Goal: Information Seeking & Learning: Check status

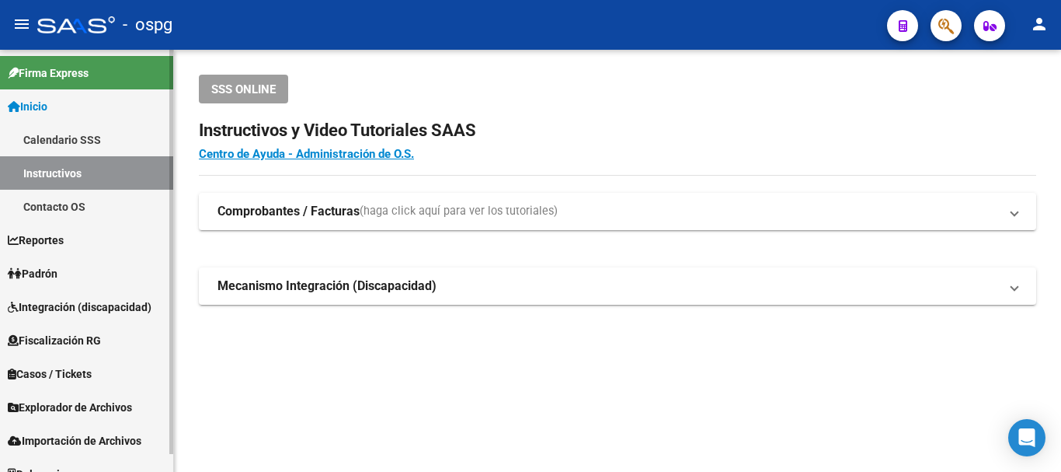
click at [57, 274] on span "Padrón" at bounding box center [33, 273] width 50 height 17
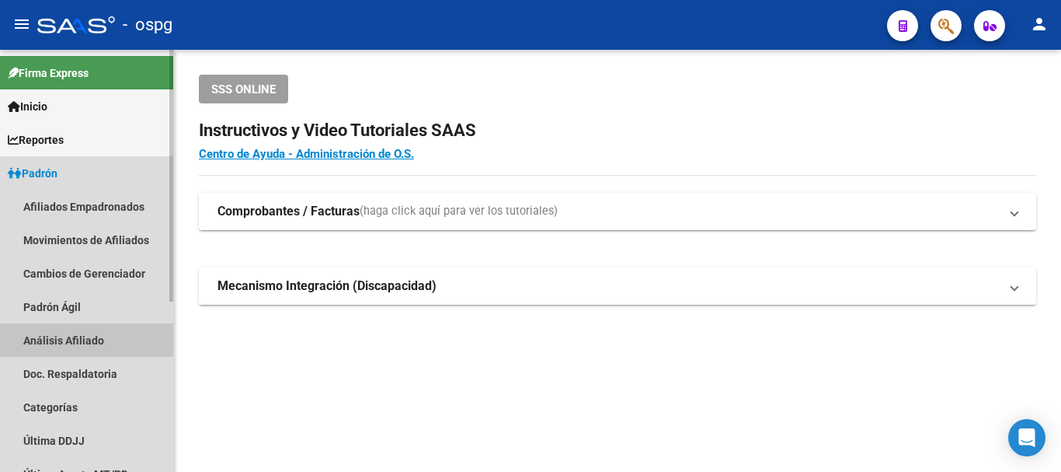
click at [93, 339] on link "Análisis Afiliado" at bounding box center [86, 339] width 173 height 33
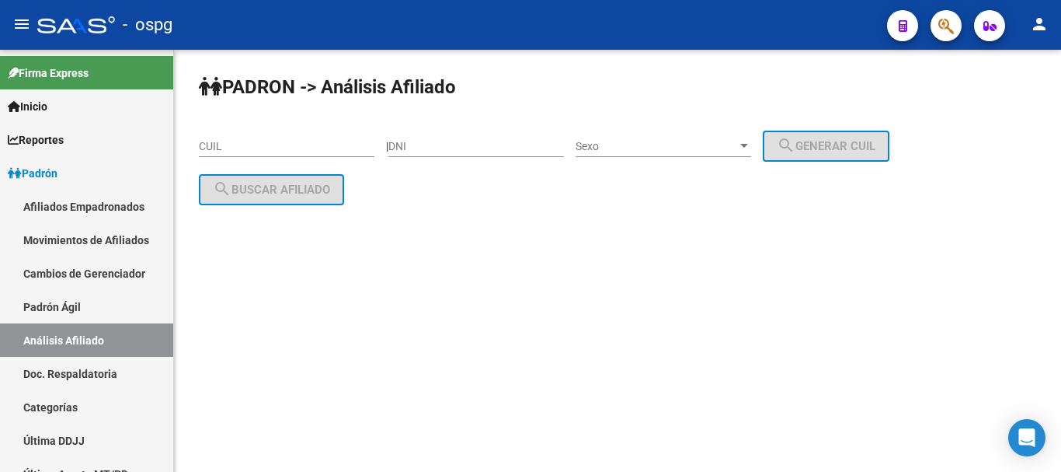
click at [238, 134] on div "CUIL" at bounding box center [287, 141] width 176 height 31
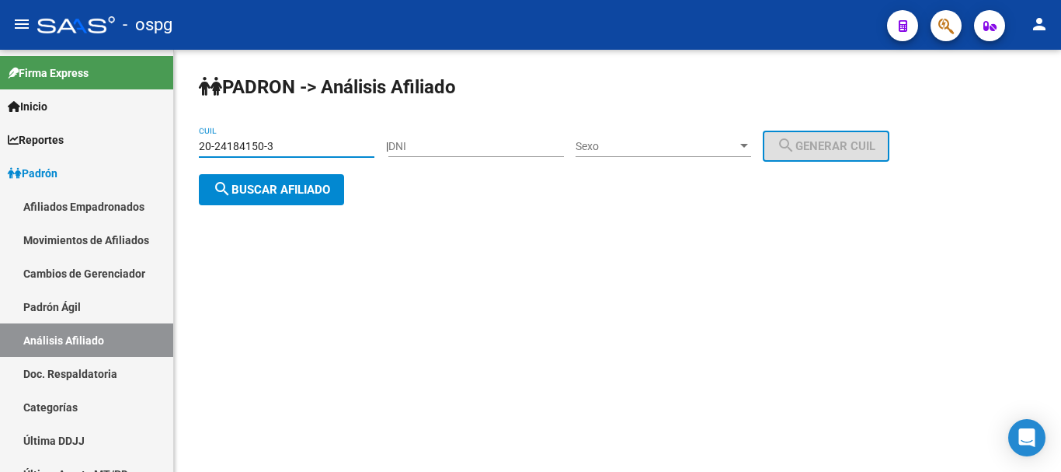
type input "20-24184150-3"
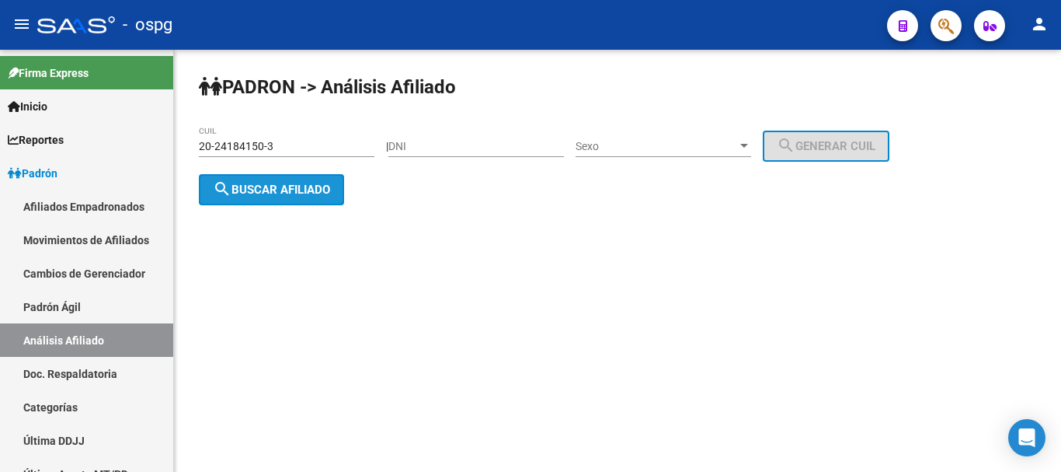
click at [314, 183] on span "search Buscar afiliado" at bounding box center [271, 190] width 117 height 14
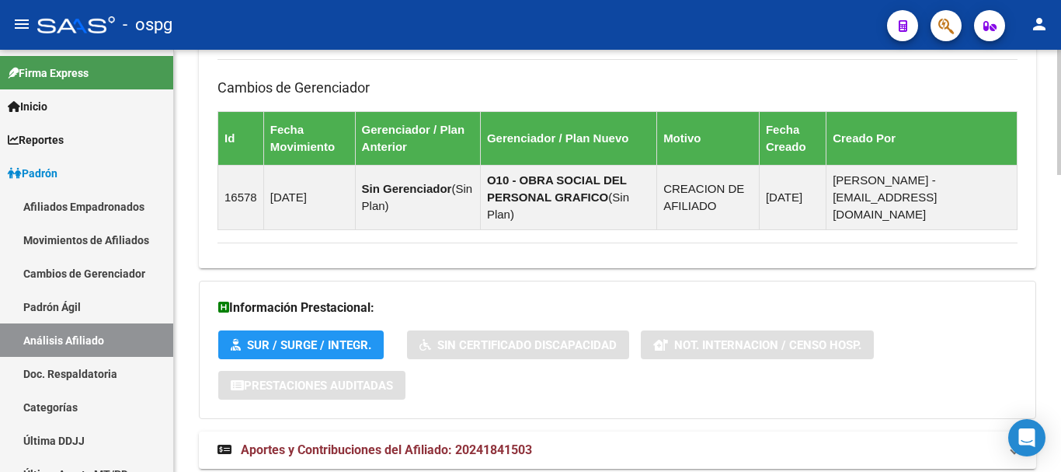
scroll to position [1005, 0]
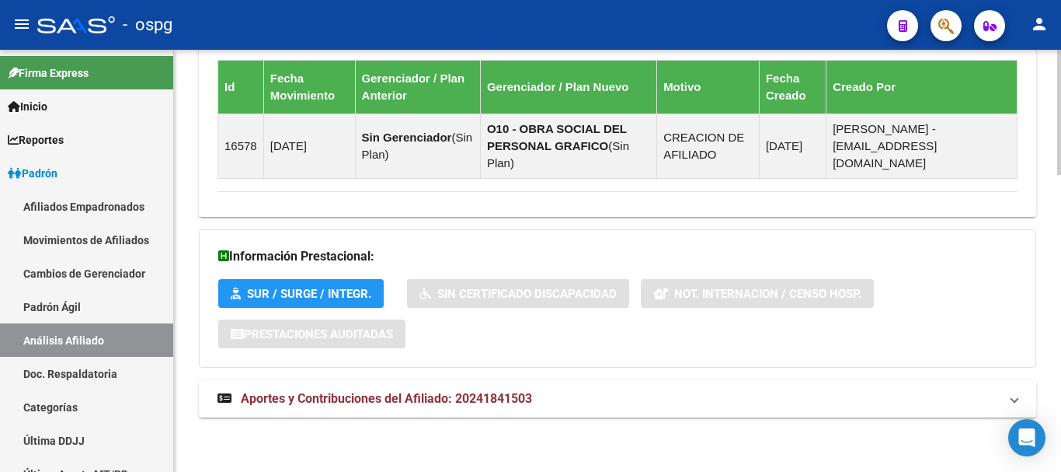
click at [1008, 471] on html "menu - ospg person Firma Express Inicio Calendario SSS Instructivos Contacto OS…" at bounding box center [530, 236] width 1061 height 472
click at [329, 392] on span "Aportes y Contribuciones del Afiliado: 20241841503" at bounding box center [386, 398] width 291 height 15
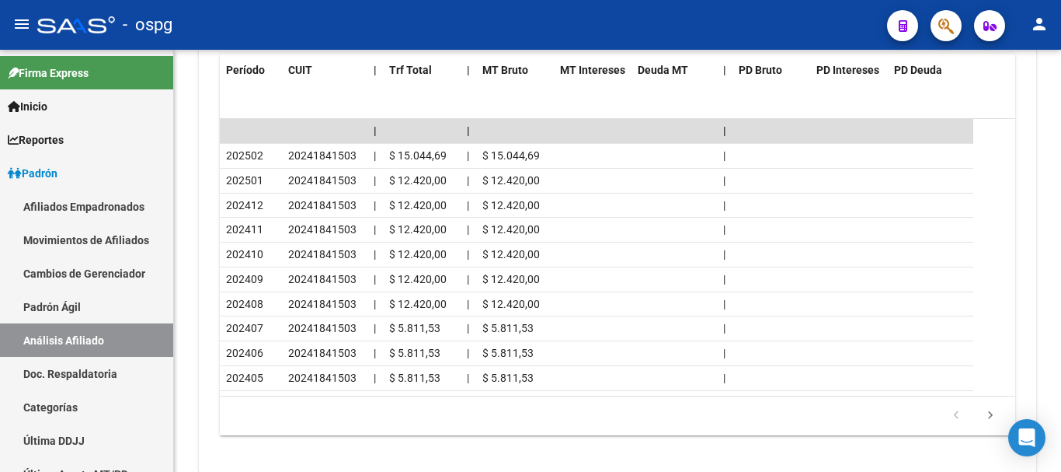
scroll to position [1642, 0]
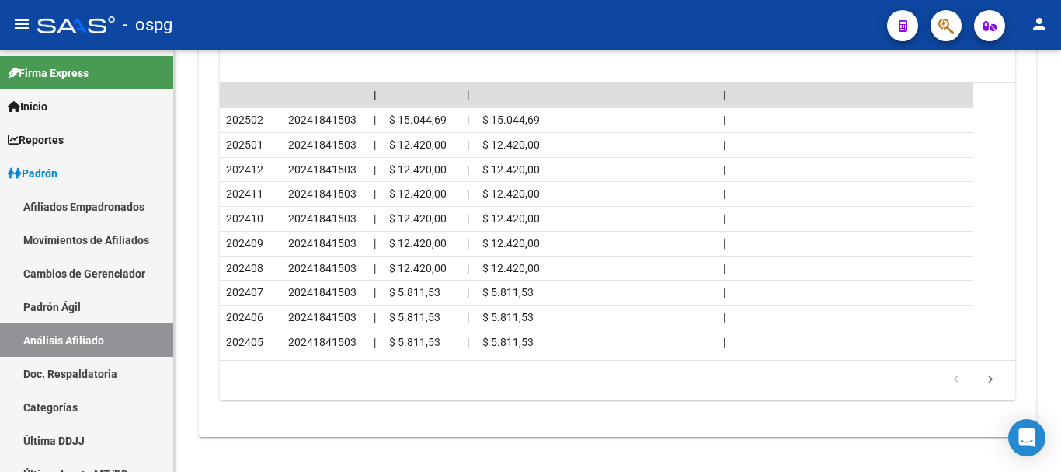
scroll to position [1713, 0]
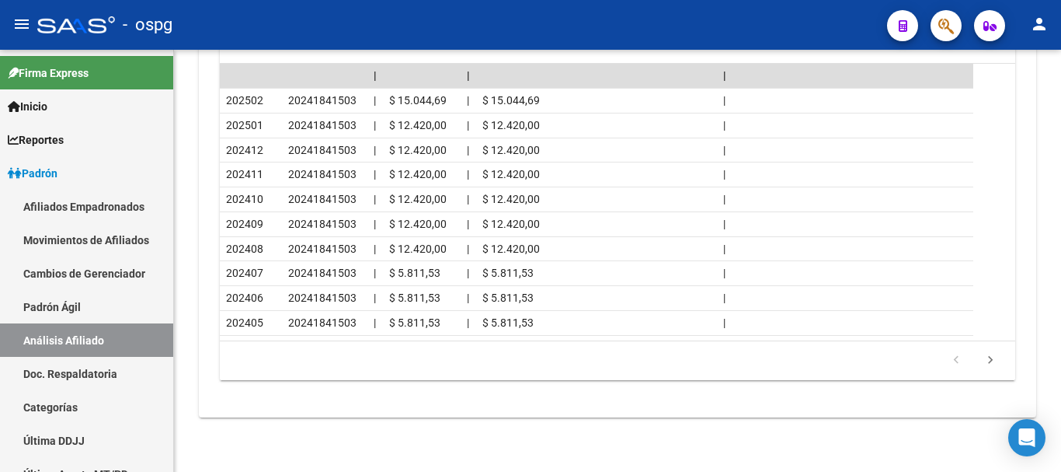
click at [1057, 399] on div at bounding box center [1059, 429] width 4 height 83
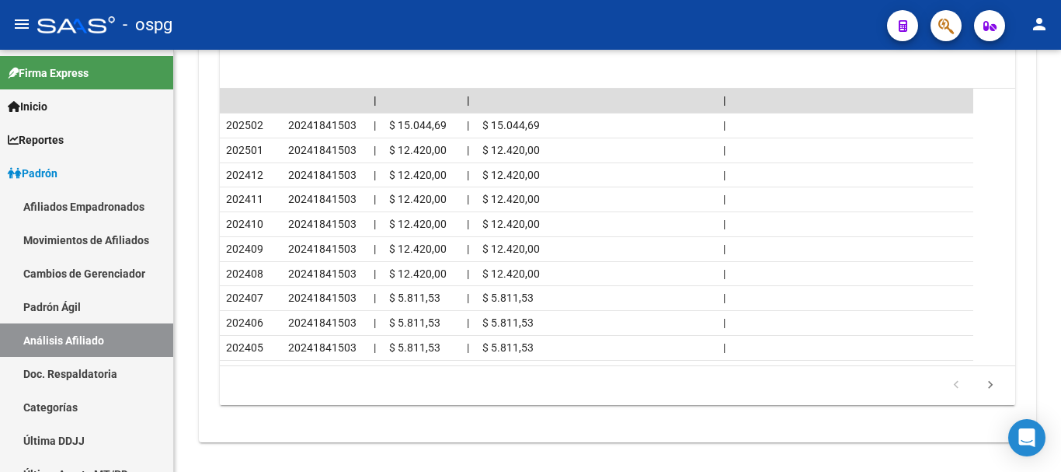
scroll to position [1652, 0]
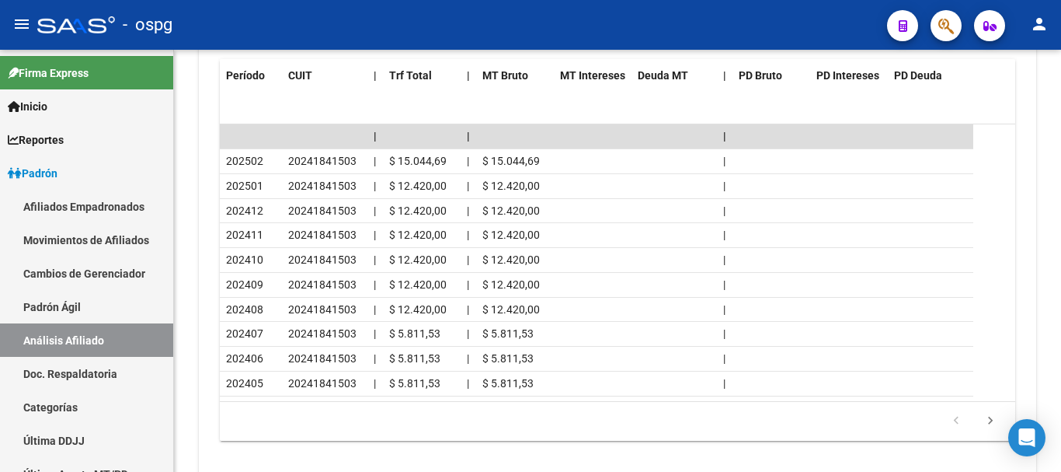
click at [1060, 381] on div at bounding box center [1059, 417] width 4 height 83
